Goal: Learn about a topic

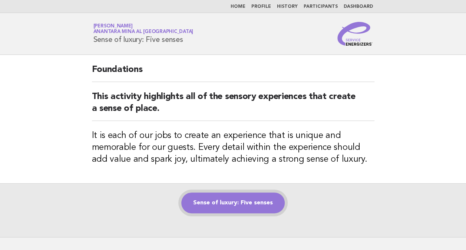
click at [229, 205] on link "Sense of luxury: Five senses" at bounding box center [232, 202] width 103 height 21
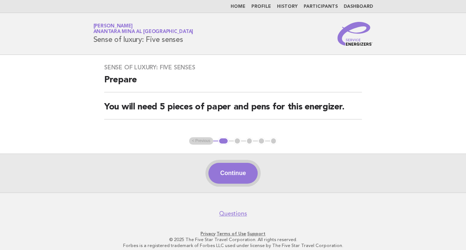
click at [243, 169] on button "Continue" at bounding box center [232, 173] width 49 height 21
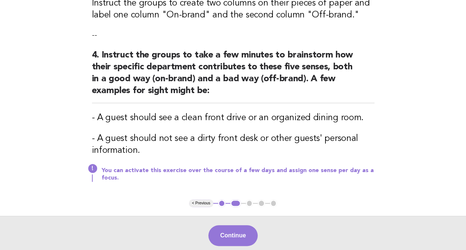
scroll to position [286, 0]
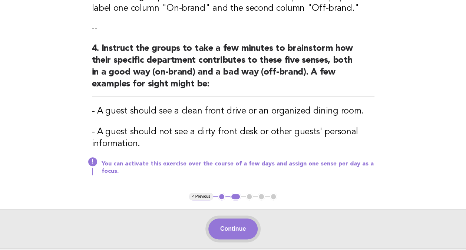
click at [231, 231] on button "Continue" at bounding box center [232, 228] width 49 height 21
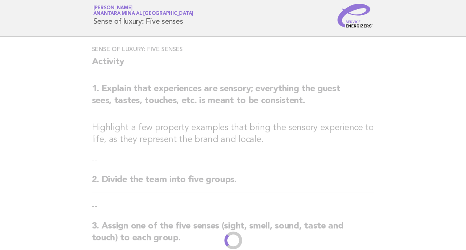
scroll to position [0, 0]
